Goal: Navigation & Orientation: Find specific page/section

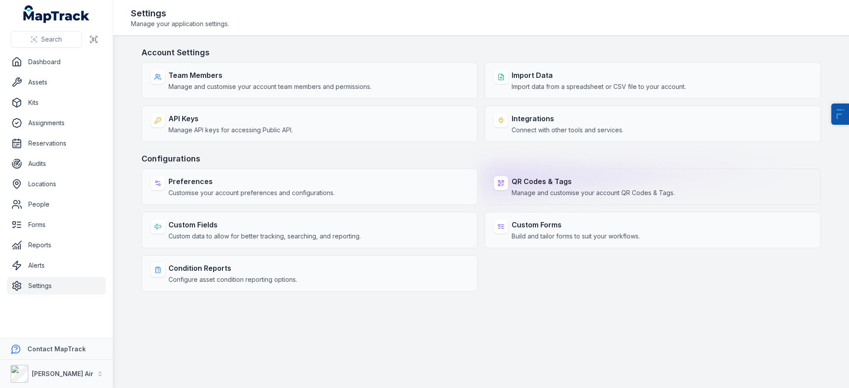
click at [623, 194] on span "Manage and customise your account QR Codes & Tags." at bounding box center [593, 192] width 163 height 9
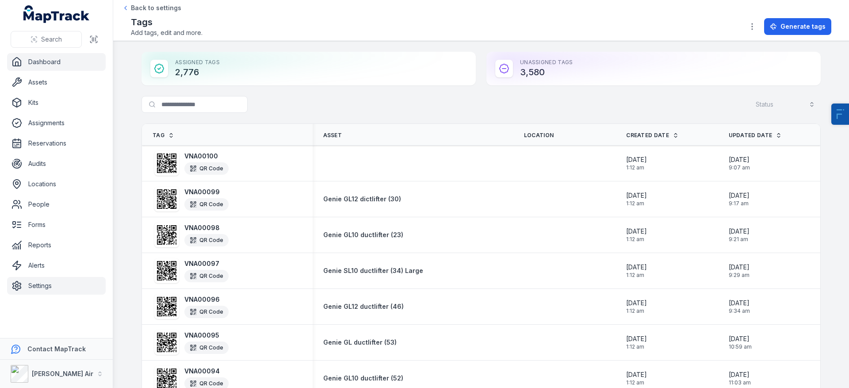
click at [78, 69] on link "Dashboard" at bounding box center [56, 62] width 99 height 18
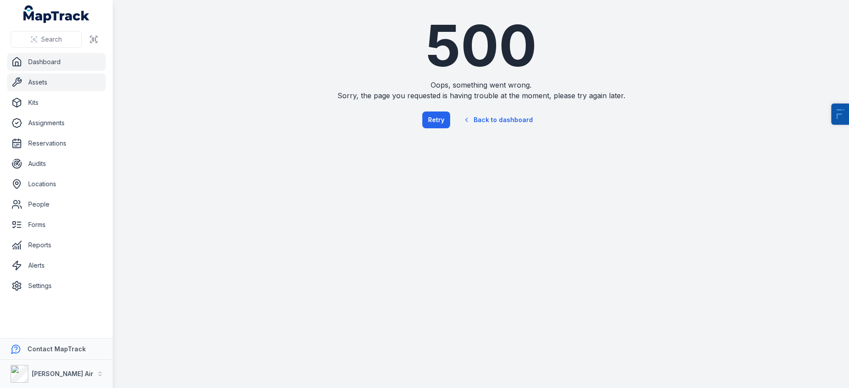
click at [59, 84] on link "Assets" at bounding box center [56, 82] width 99 height 18
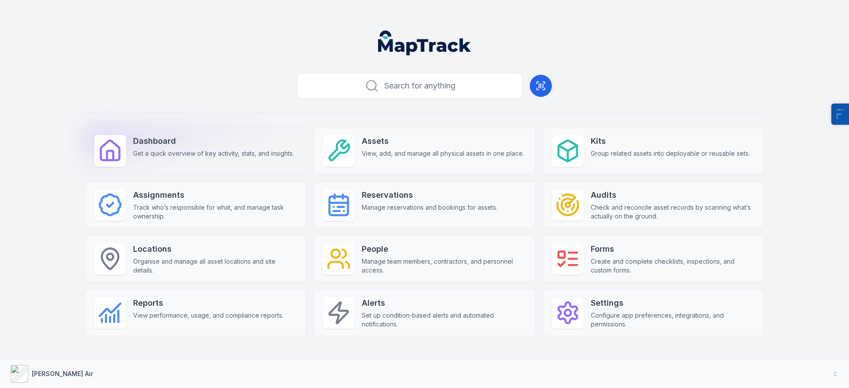
click at [186, 148] on div "Dashboard Get a quick overview of key activity, stats, and insights." at bounding box center [213, 146] width 161 height 23
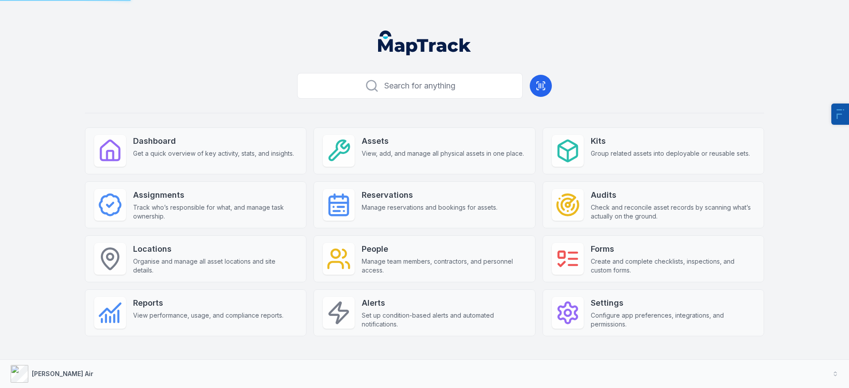
click at [344, 175] on div "Dashboard Get a quick overview of key activity, stats, and insights. Assets Vie…" at bounding box center [424, 231] width 679 height 209
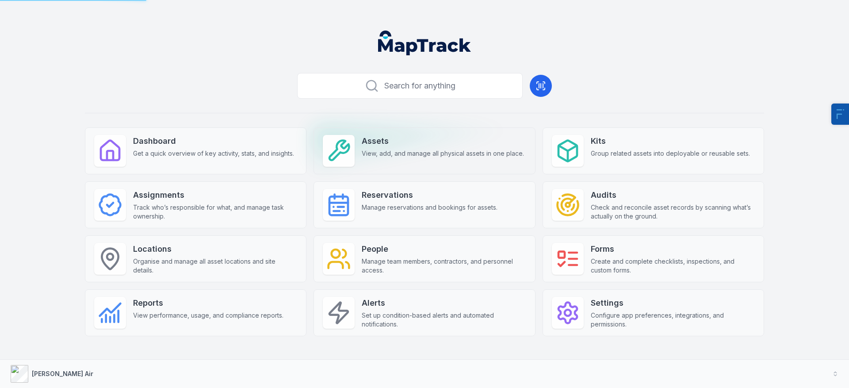
click at [362, 155] on span "View, add, and manage all physical assets in one place." at bounding box center [443, 153] width 162 height 9
